Goal: Task Accomplishment & Management: Manage account settings

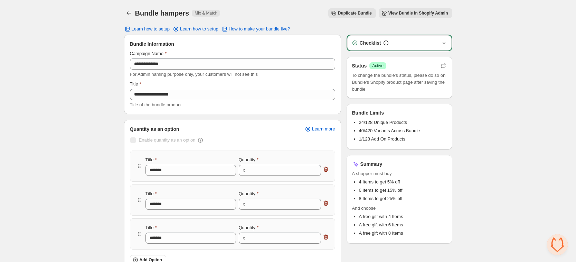
click at [445, 42] on icon "button" at bounding box center [443, 43] width 3 height 2
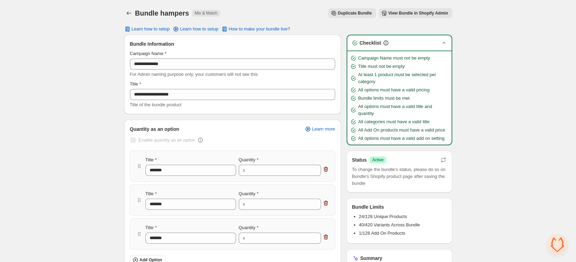
click at [445, 42] on icon "button" at bounding box center [443, 42] width 7 height 7
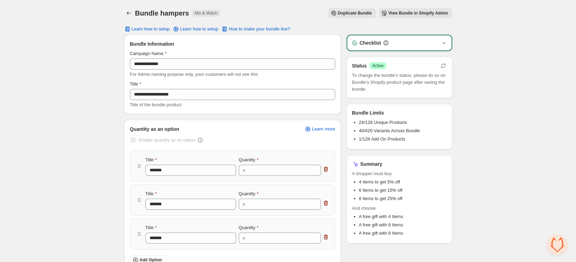
click at [132, 12] on button "Back" at bounding box center [129, 13] width 10 height 10
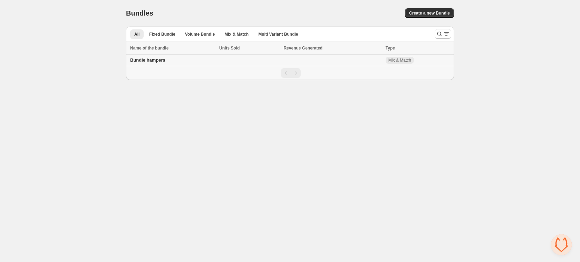
click at [149, 61] on span "Bundle hampers" at bounding box center [147, 59] width 35 height 5
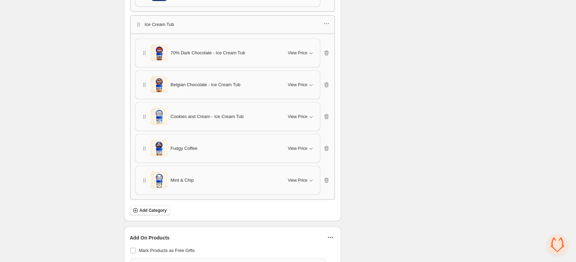
scroll to position [1235, 0]
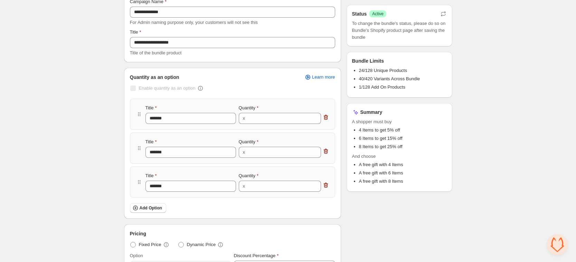
scroll to position [0, 0]
